Goal: Information Seeking & Learning: Learn about a topic

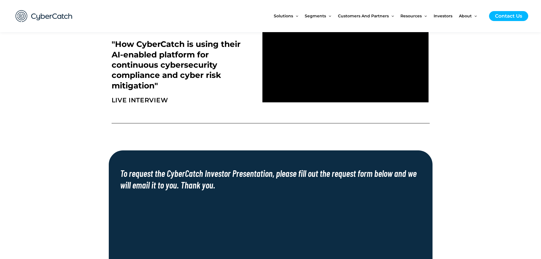
scroll to position [114, 0]
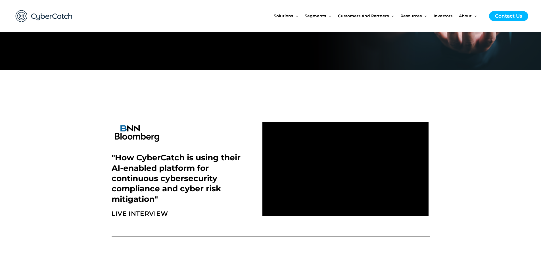
click at [441, 16] on span "Investors" at bounding box center [443, 16] width 19 height 24
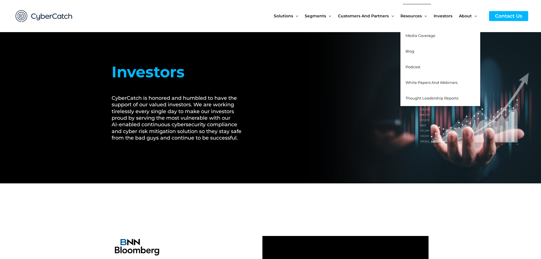
click at [417, 35] on span "Media Coverage" at bounding box center [420, 35] width 30 height 5
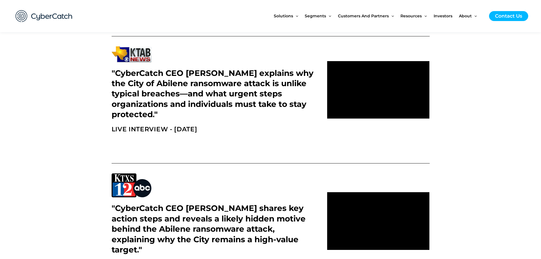
scroll to position [454, 0]
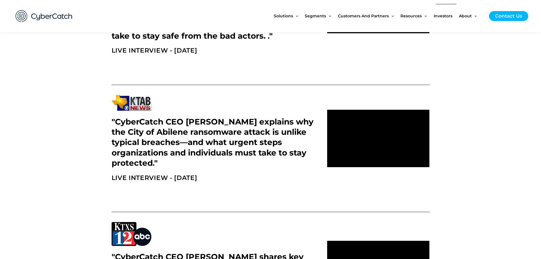
click at [445, 17] on span "Investors" at bounding box center [443, 16] width 19 height 24
